Goal: Navigation & Orientation: Find specific page/section

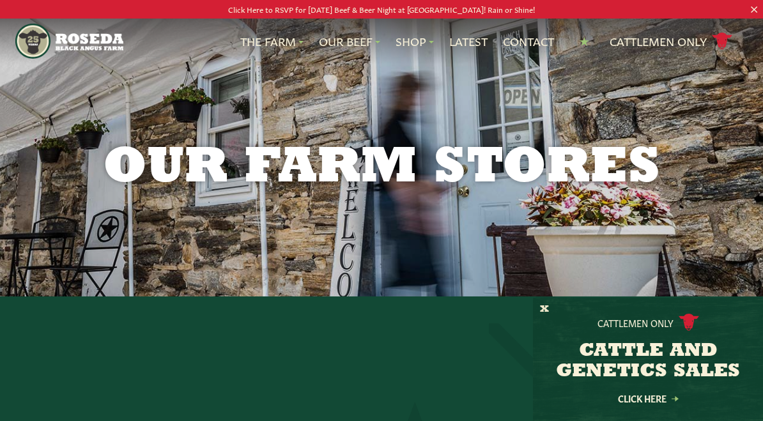
click at [644, 367] on h3 "CATTLE AND GENETICS SALES" at bounding box center [648, 361] width 198 height 41
click at [646, 397] on link "Click Here" at bounding box center [647, 398] width 115 height 8
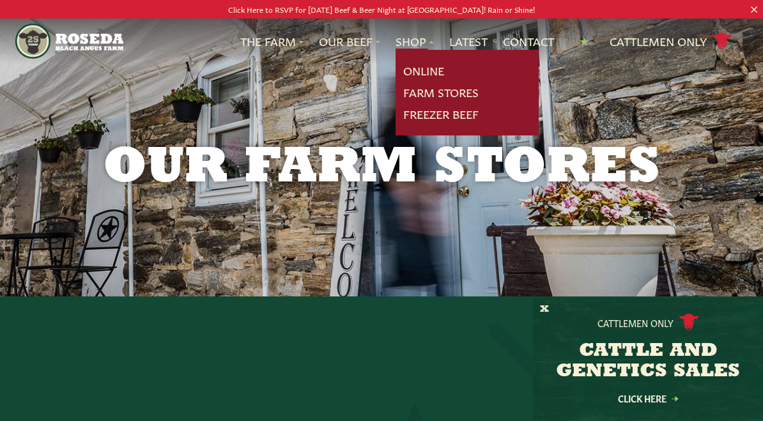
click at [412, 93] on link "Farm Stores" at bounding box center [440, 92] width 75 height 17
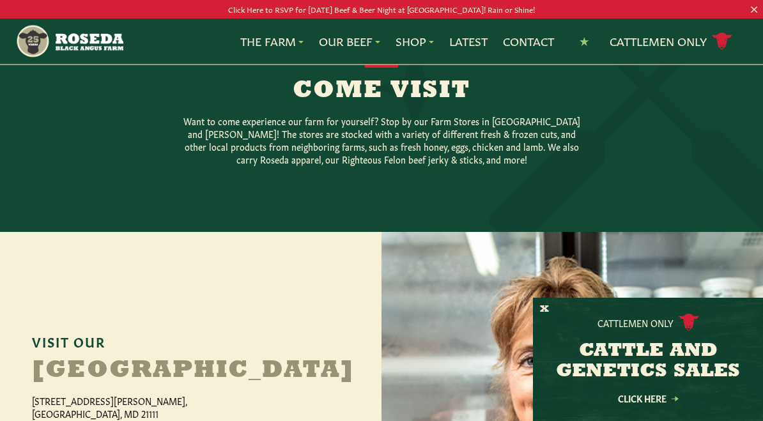
scroll to position [379, 0]
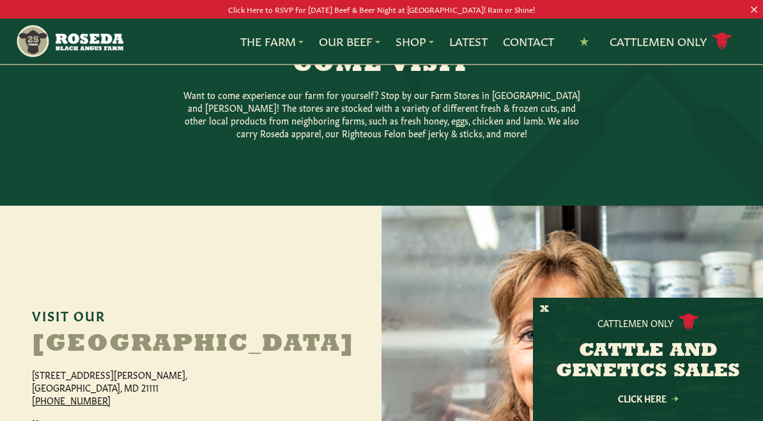
click at [545, 316] on button "X" at bounding box center [544, 309] width 9 height 13
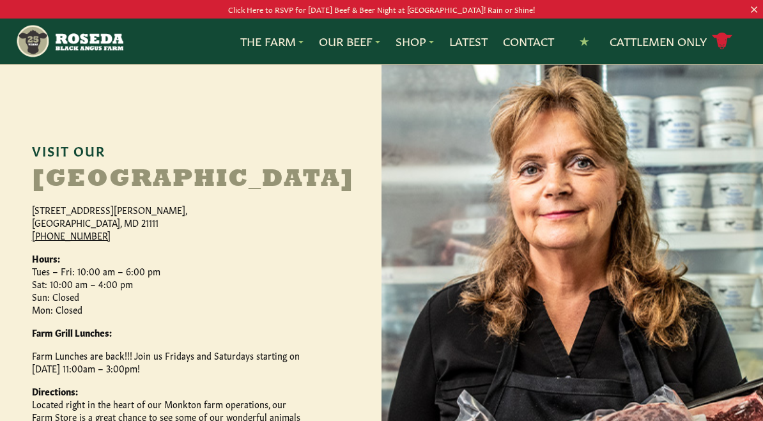
scroll to position [551, 0]
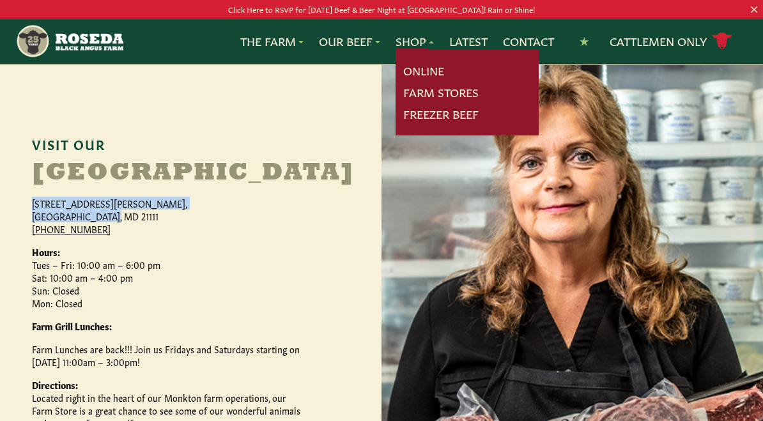
click at [415, 65] on link "Online" at bounding box center [423, 71] width 41 height 17
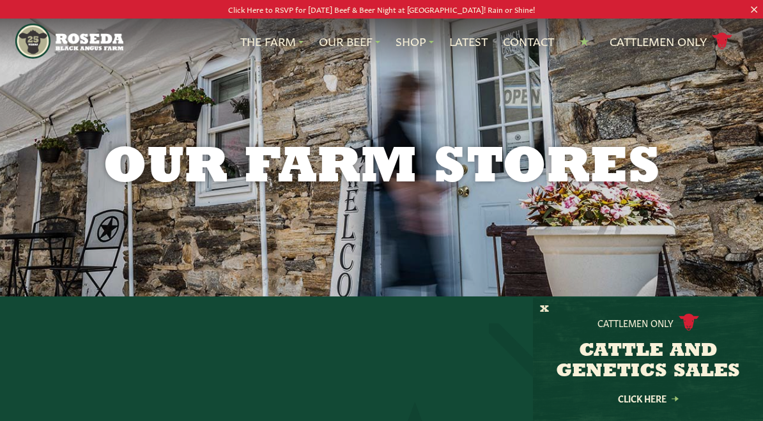
click at [547, 304] on button "X" at bounding box center [544, 309] width 9 height 13
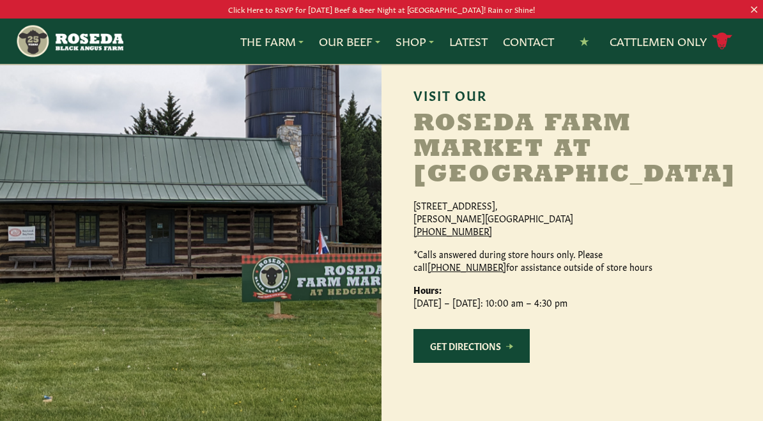
scroll to position [1171, 0]
click at [478, 363] on link "Get Directions" at bounding box center [471, 347] width 116 height 34
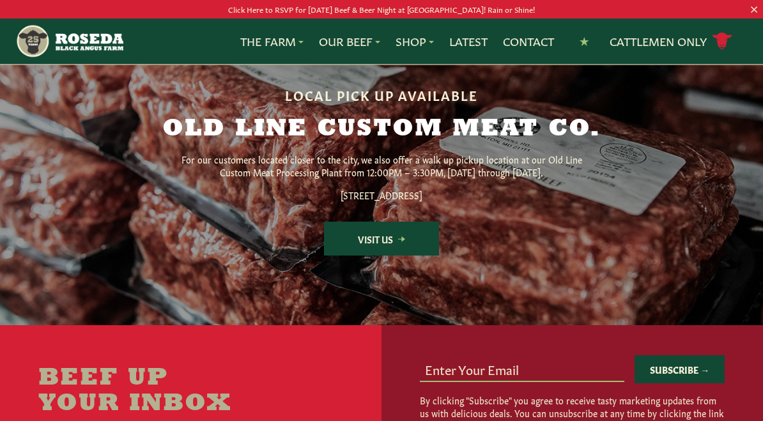
scroll to position [1607, 0]
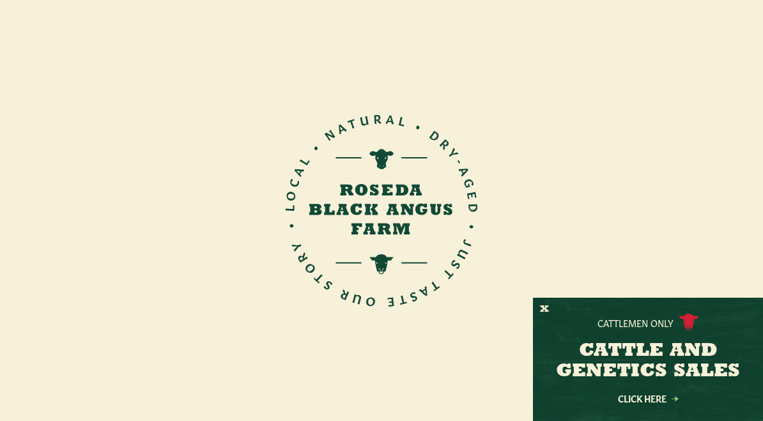
click at [544, 309] on button "X" at bounding box center [544, 309] width 9 height 13
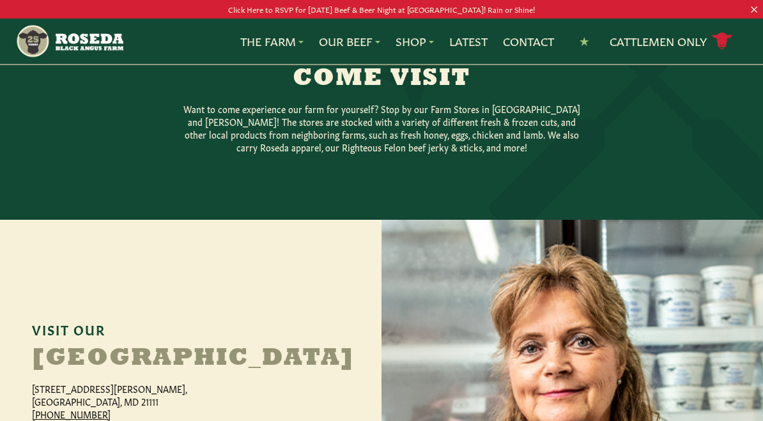
scroll to position [364, 0]
